Goal: Task Accomplishment & Management: Complete application form

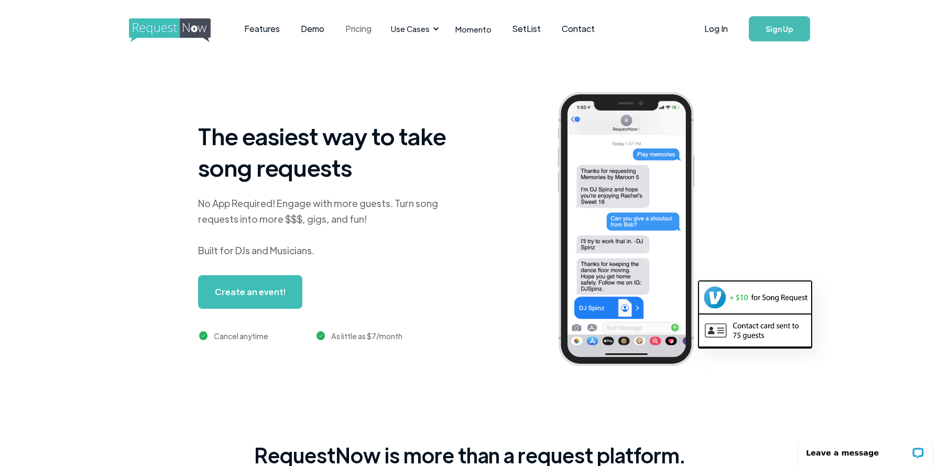
click at [371, 26] on link "Pricing" at bounding box center [358, 29] width 47 height 32
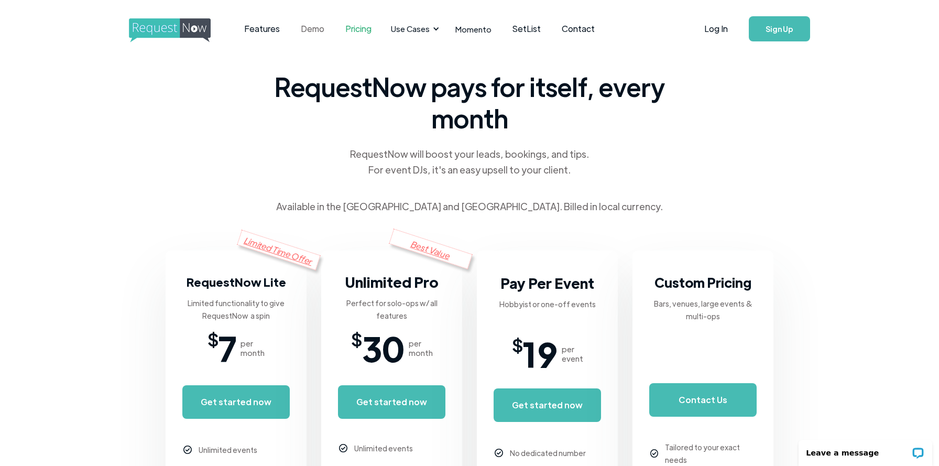
click at [306, 27] on link "Demo" at bounding box center [312, 29] width 45 height 32
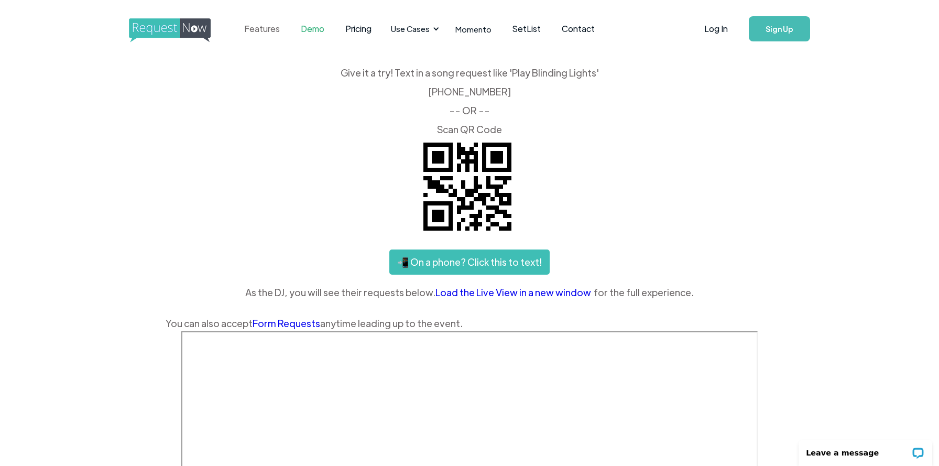
click at [264, 29] on link "Features" at bounding box center [262, 29] width 57 height 32
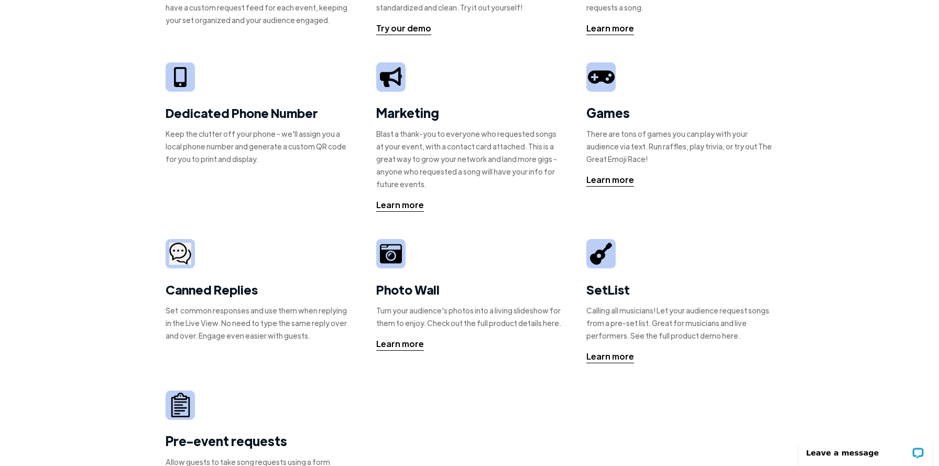
scroll to position [163, 0]
click at [610, 355] on div "Learn more" at bounding box center [611, 356] width 48 height 13
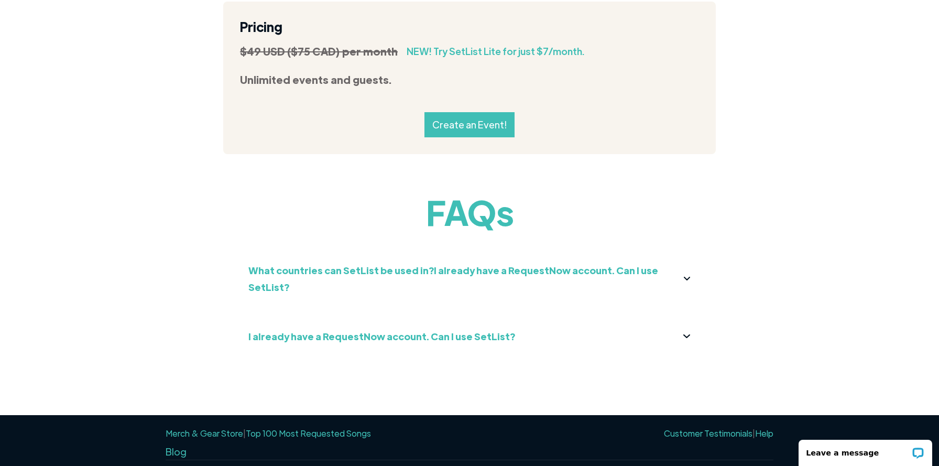
scroll to position [1157, 0]
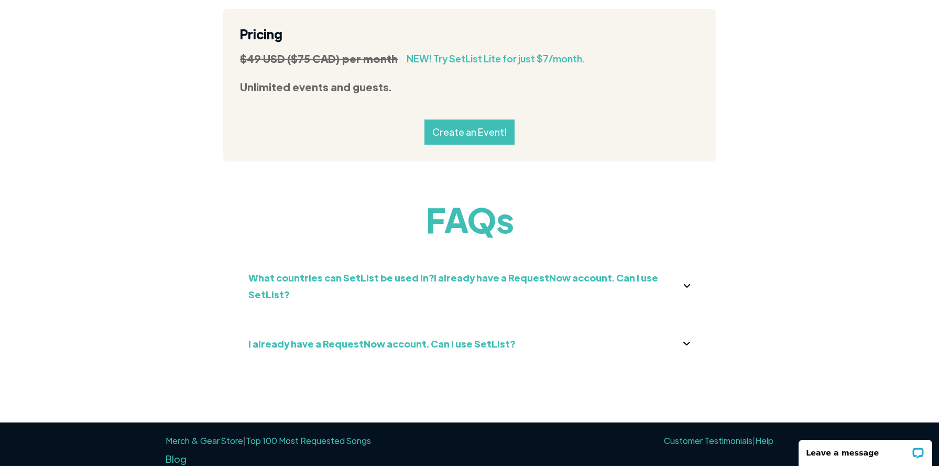
click at [326, 338] on strong "I already have a RequestNow account. Can I use SetList?" at bounding box center [381, 344] width 267 height 12
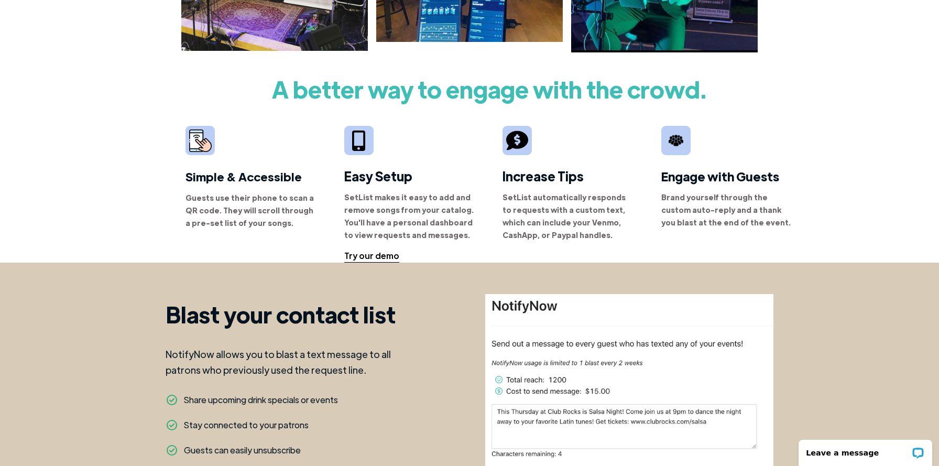
scroll to position [0, 0]
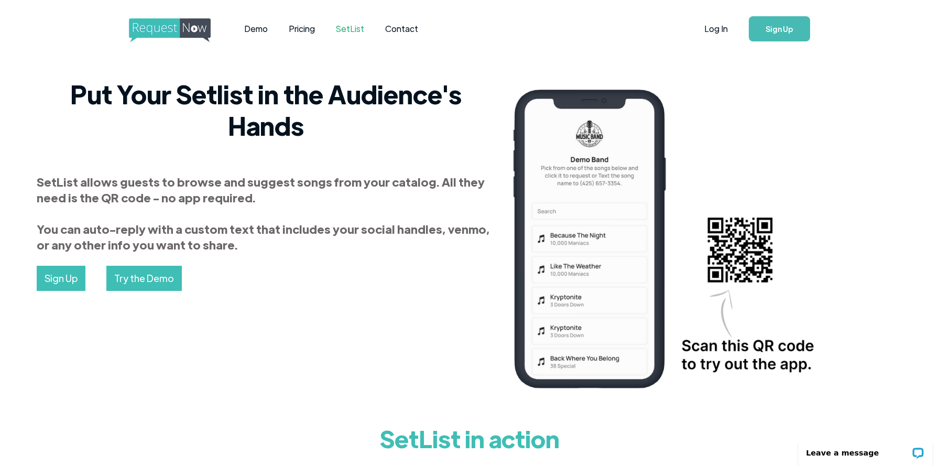
click at [154, 281] on link "Try the Demo" at bounding box center [143, 278] width 75 height 25
click at [398, 30] on link "Contact" at bounding box center [402, 29] width 54 height 32
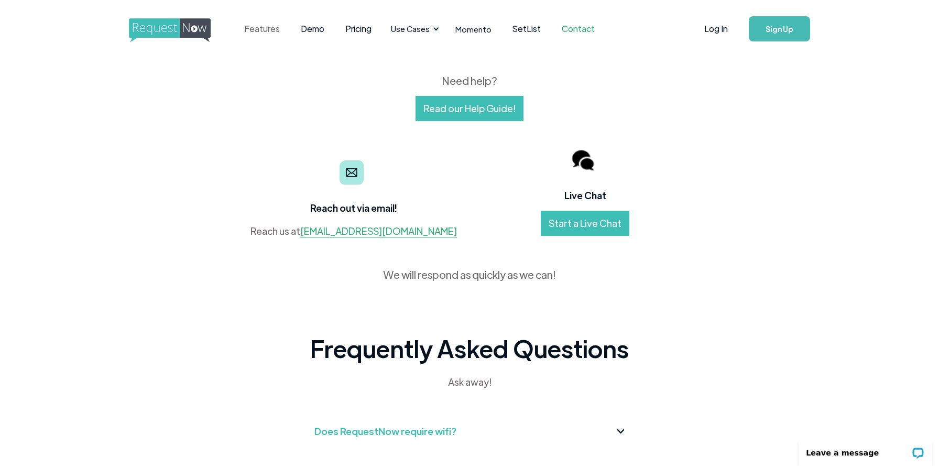
click at [268, 31] on link "Features" at bounding box center [262, 29] width 57 height 32
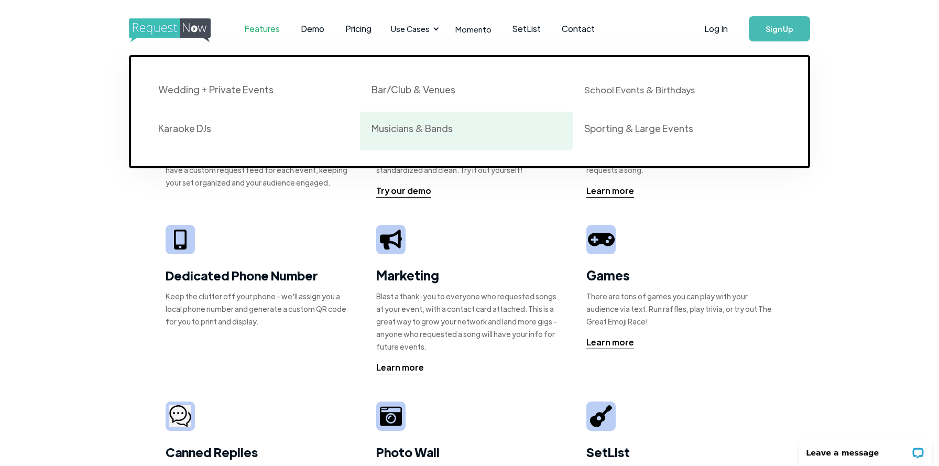
click at [398, 125] on div "Musicians & Bands" at bounding box center [412, 128] width 81 height 13
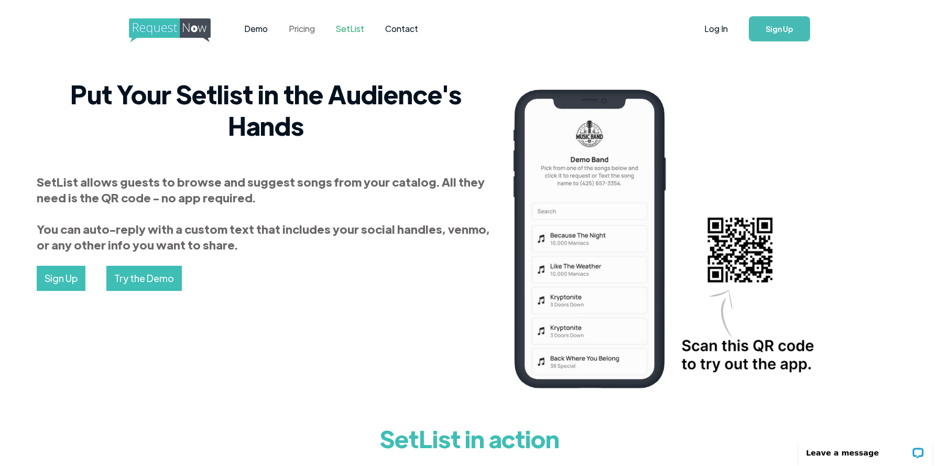
click at [309, 34] on link "Pricing" at bounding box center [301, 29] width 47 height 32
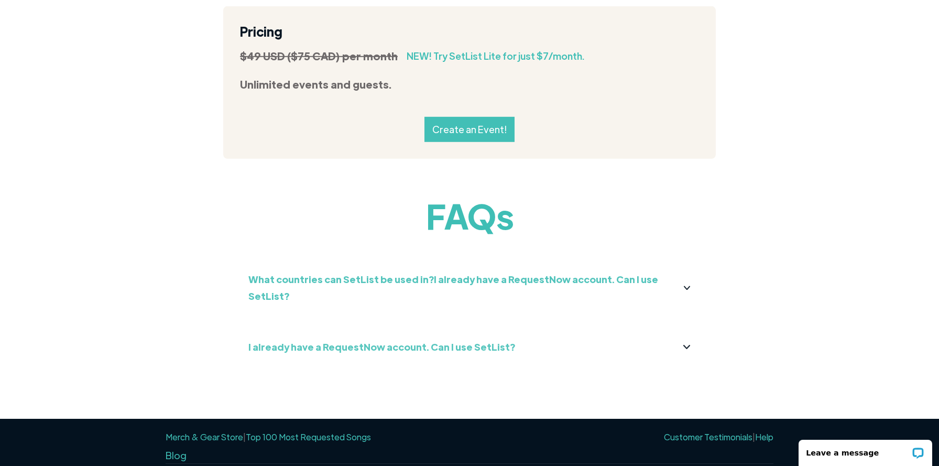
scroll to position [1166, 0]
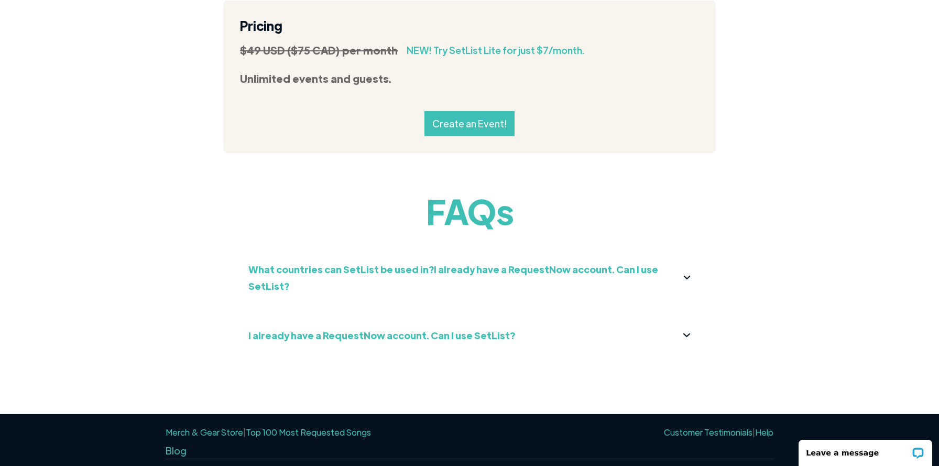
click at [375, 269] on strong "What countries can SetList be used in?I already have a RequestNow account. Can …" at bounding box center [453, 277] width 410 height 29
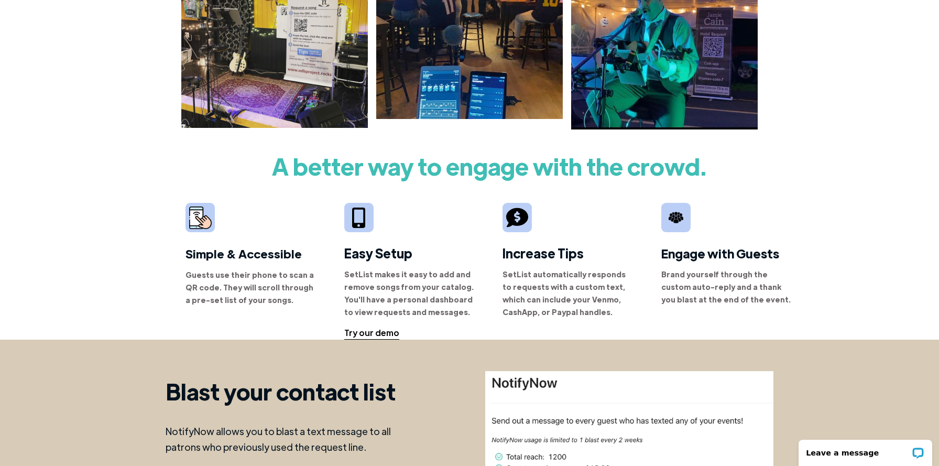
scroll to position [538, 0]
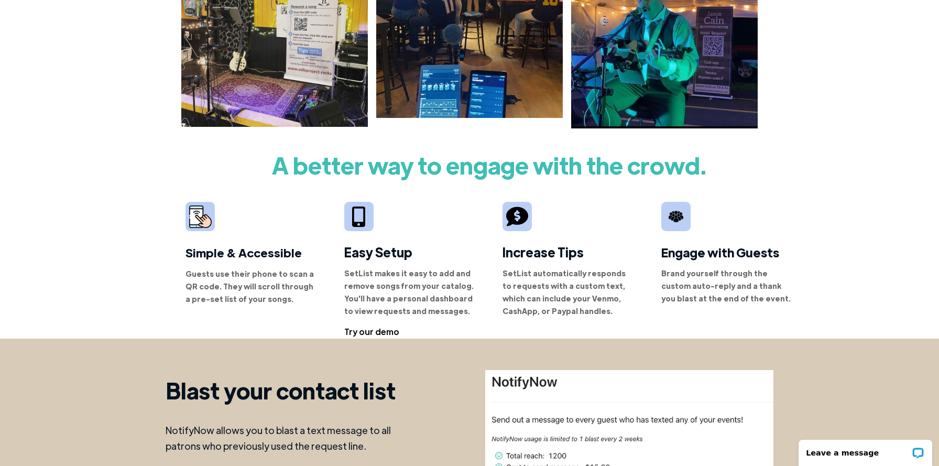
click at [356, 330] on div "Try our demo" at bounding box center [371, 332] width 55 height 13
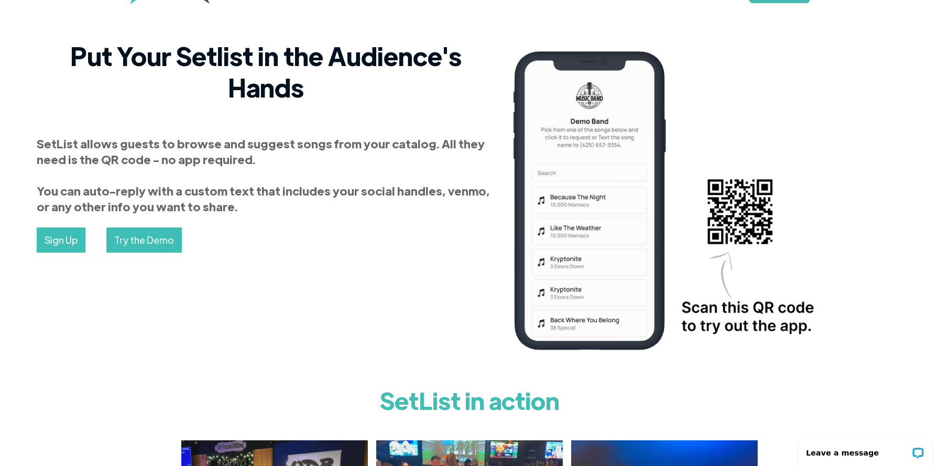
scroll to position [0, 0]
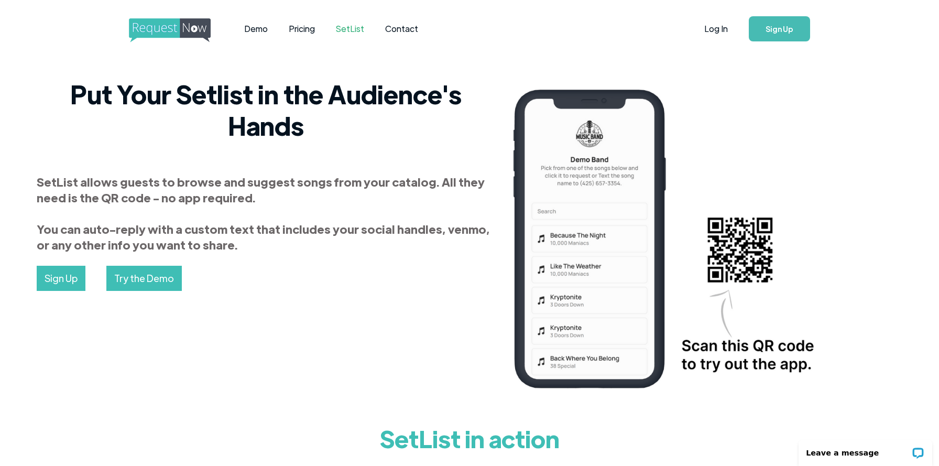
click at [139, 279] on link "Try the Demo" at bounding box center [143, 278] width 75 height 25
click at [304, 31] on link "Pricing" at bounding box center [301, 29] width 47 height 32
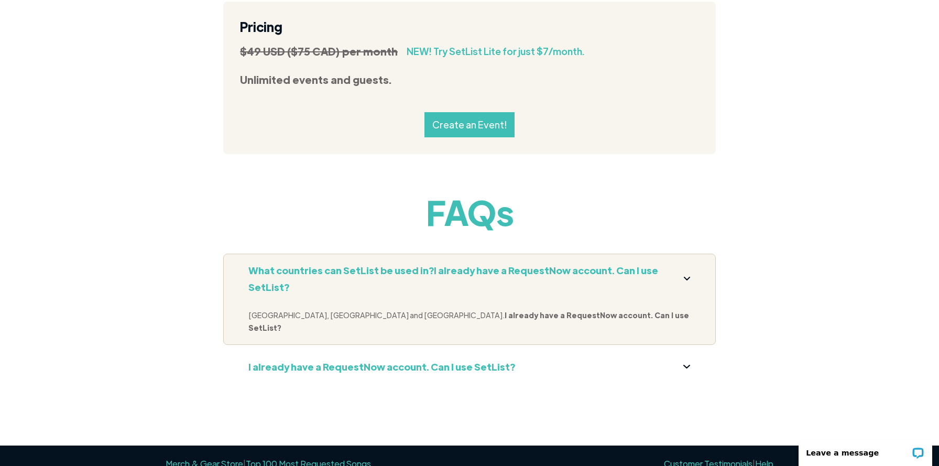
scroll to position [1166, 0]
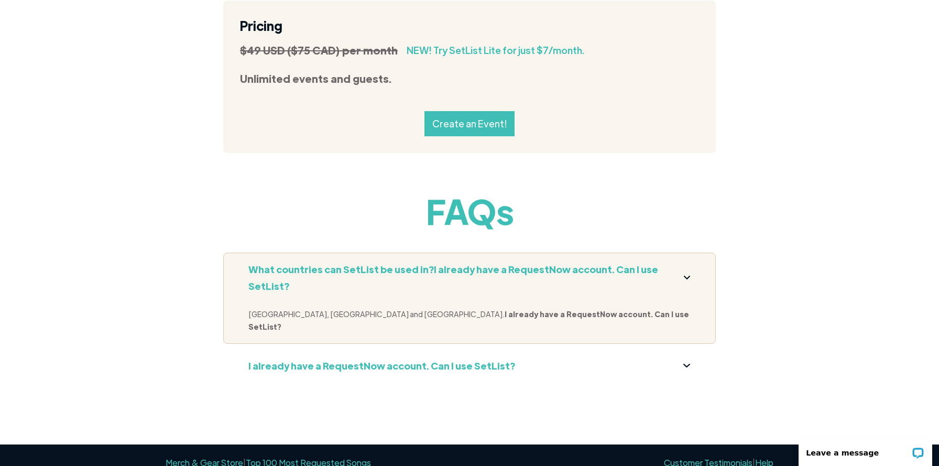
click at [472, 123] on link "Create an Event!" at bounding box center [470, 123] width 90 height 25
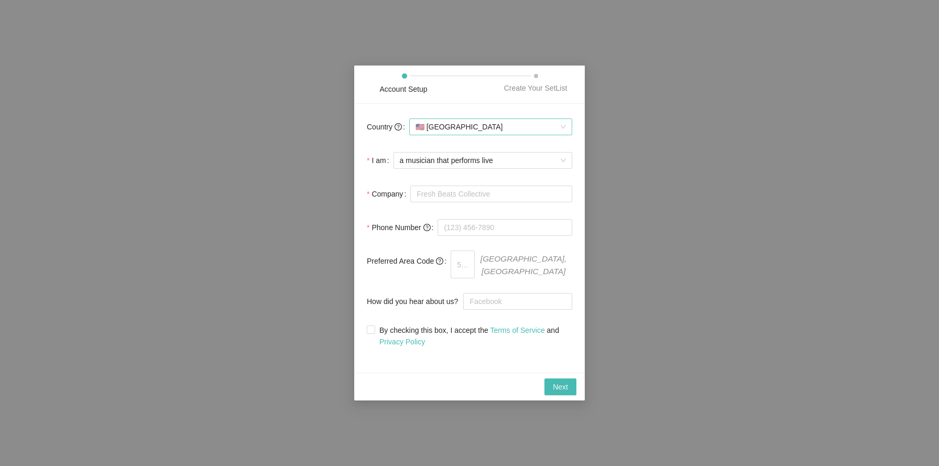
click at [496, 129] on span "🇺🇸 [GEOGRAPHIC_DATA]" at bounding box center [491, 127] width 150 height 16
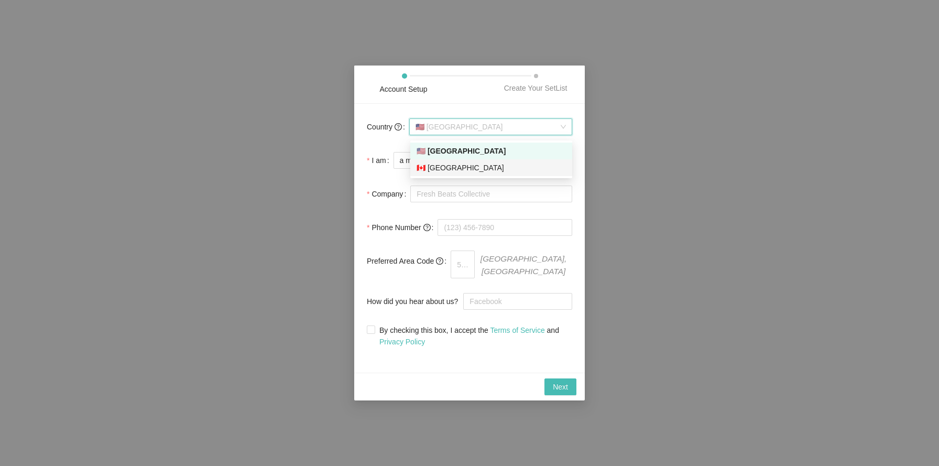
click at [461, 167] on div "🇨🇦 [GEOGRAPHIC_DATA]" at bounding box center [491, 168] width 149 height 12
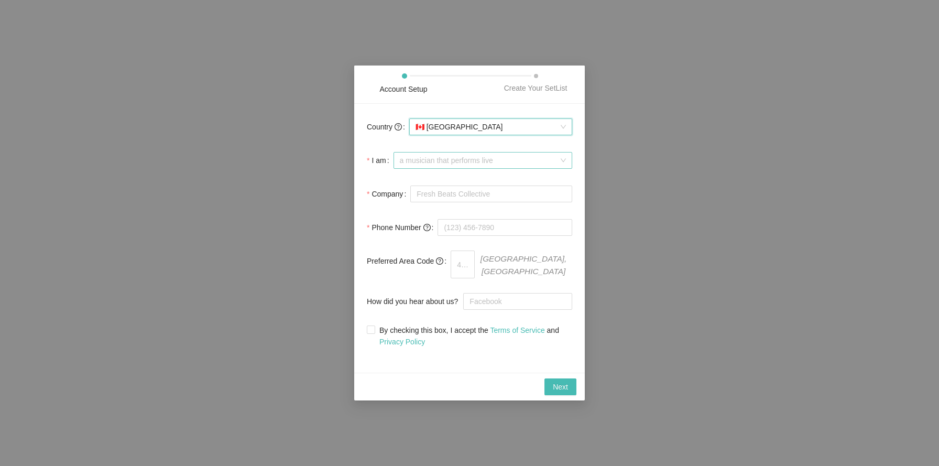
click at [474, 168] on span "a musician that performs live" at bounding box center [483, 161] width 166 height 16
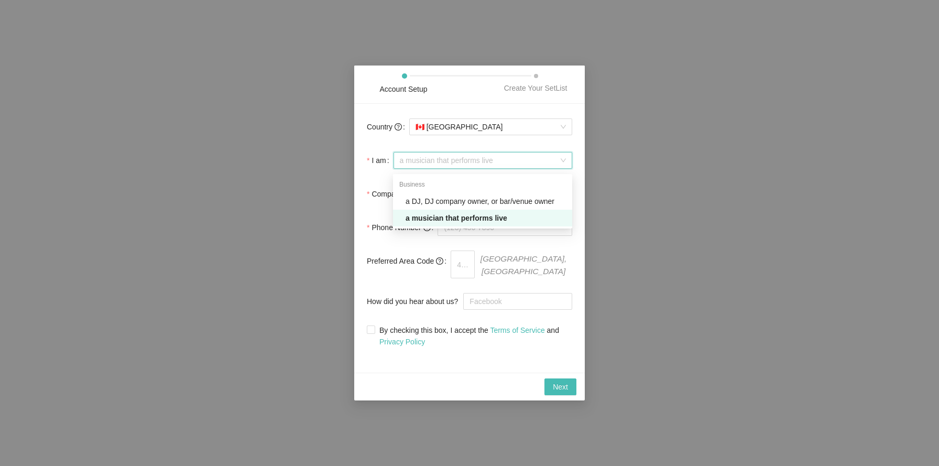
click at [383, 179] on form "Country 🇨🇦 Canada I am a musician that performs live Company Phone Number Prefe…" at bounding box center [469, 231] width 205 height 231
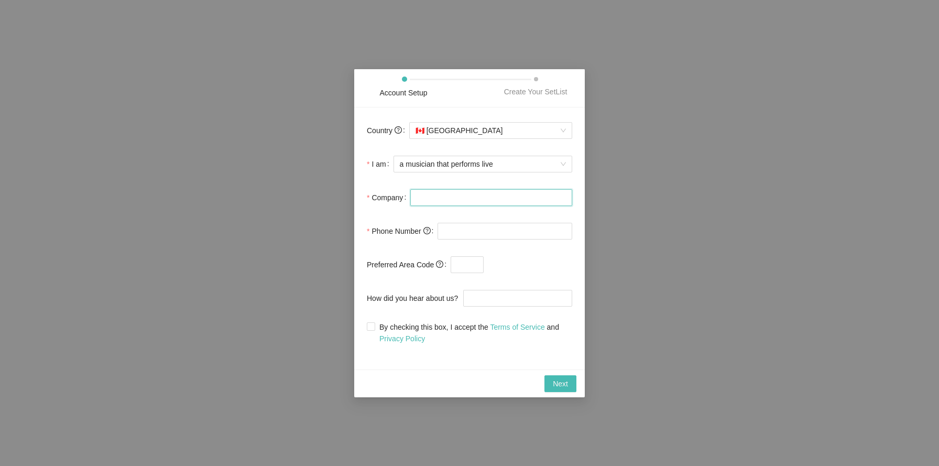
click at [450, 199] on input "Company" at bounding box center [491, 197] width 162 height 17
type input "[PERSON_NAME] Music"
type input "[PHONE_NUMBER]"
click at [475, 265] on input "text" at bounding box center [467, 264] width 33 height 17
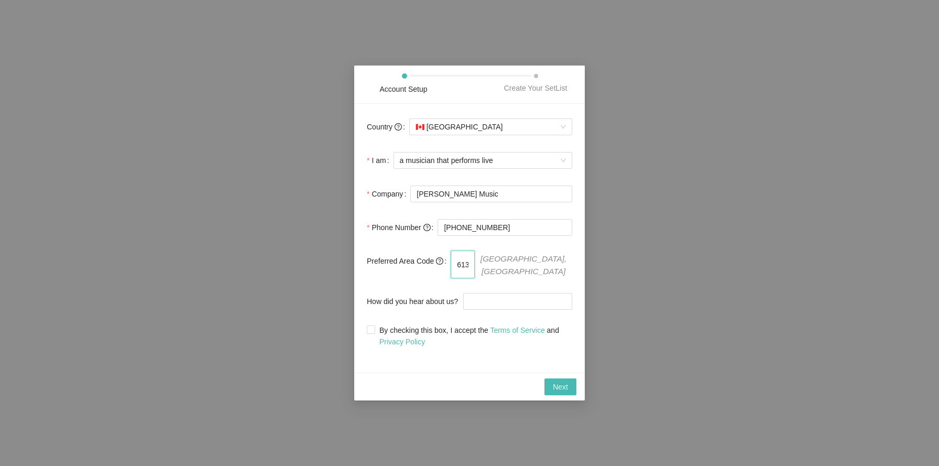
type input "613"
click at [513, 251] on form "Country 🇨🇦 [GEOGRAPHIC_DATA] I am a musician that performs live Company [PERSON…" at bounding box center [469, 231] width 205 height 231
click at [500, 293] on input "How did you hear about us?" at bounding box center [517, 301] width 109 height 17
type input "google search"
click at [372, 328] on input "By checking this box, I accept the Terms of Service and Privacy Policy" at bounding box center [370, 329] width 7 height 7
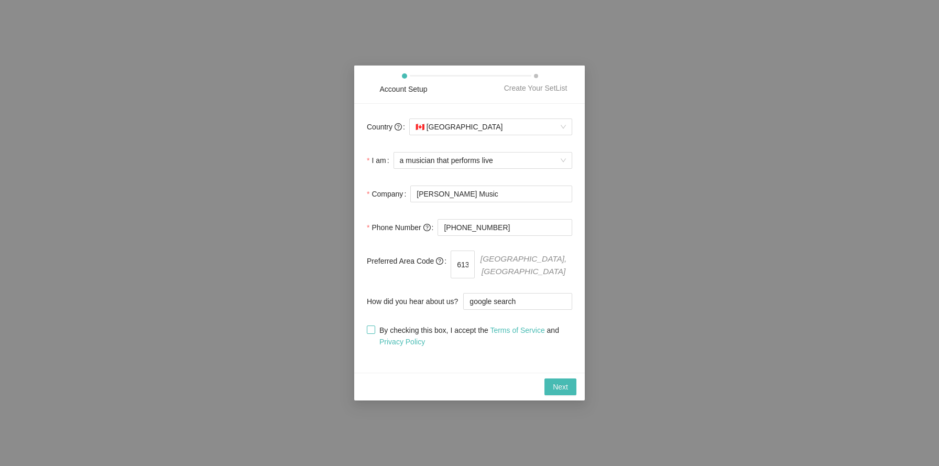
checkbox input "true"
click at [554, 381] on span "Next" at bounding box center [560, 387] width 15 height 12
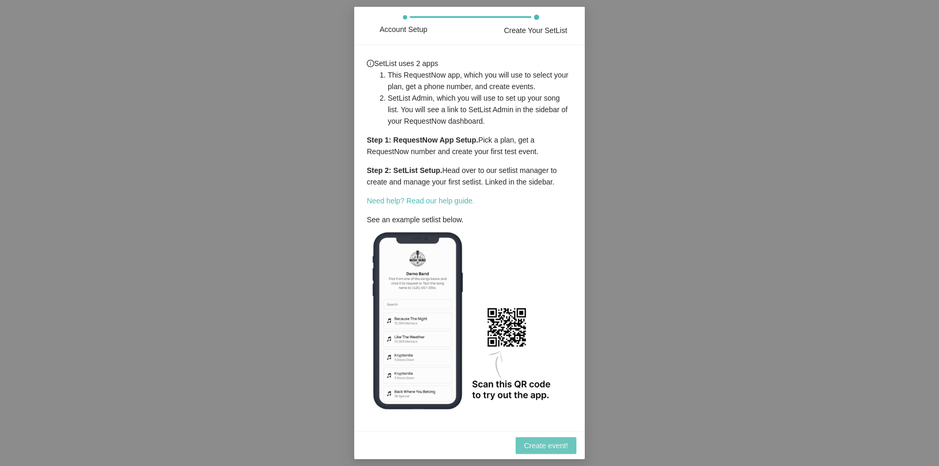
click at [548, 443] on span "Create event!" at bounding box center [546, 446] width 44 height 12
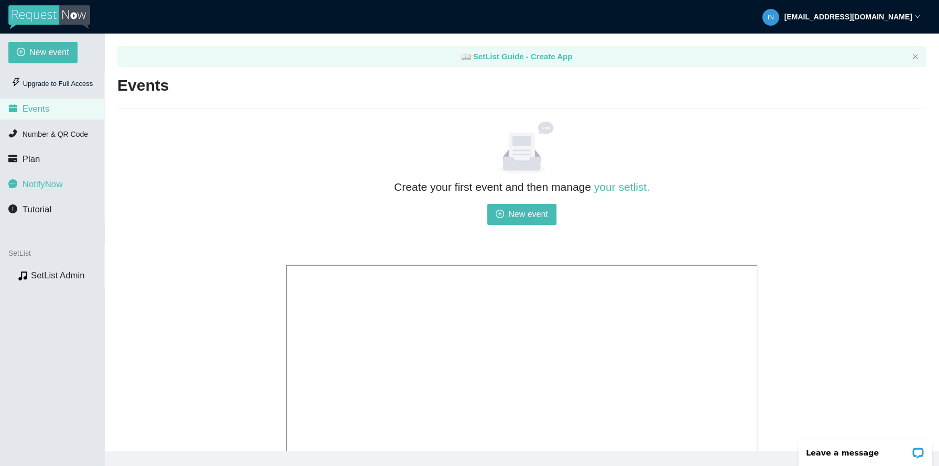
click at [34, 181] on span "NotifyNow" at bounding box center [43, 184] width 40 height 10
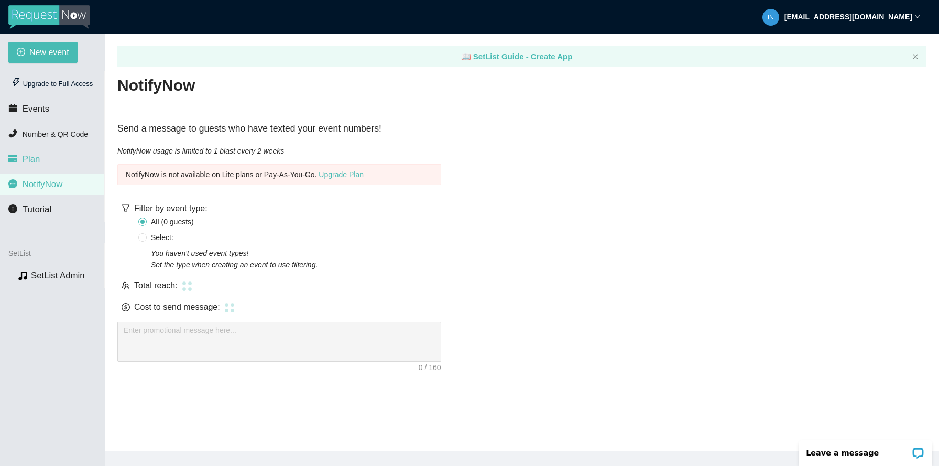
click at [41, 161] on li "Plan" at bounding box center [52, 159] width 104 height 21
